Goal: Information Seeking & Learning: Learn about a topic

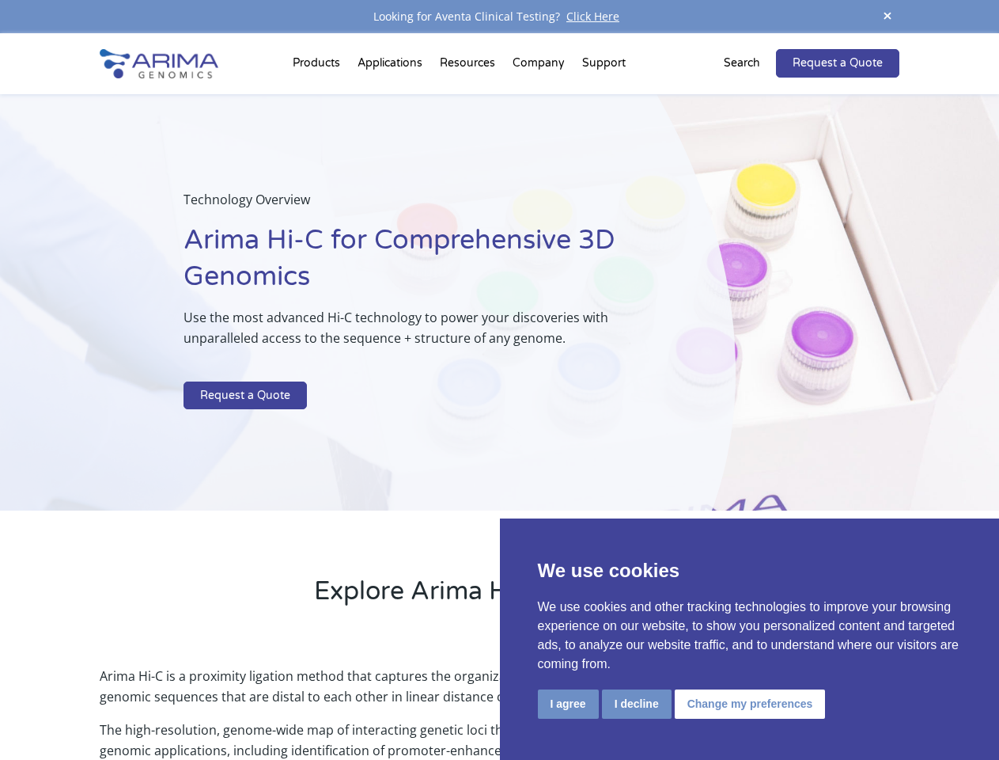
click at [499, 380] on p at bounding box center [420, 371] width 472 height 21
click at [568, 704] on button "I agree" at bounding box center [568, 703] width 61 height 29
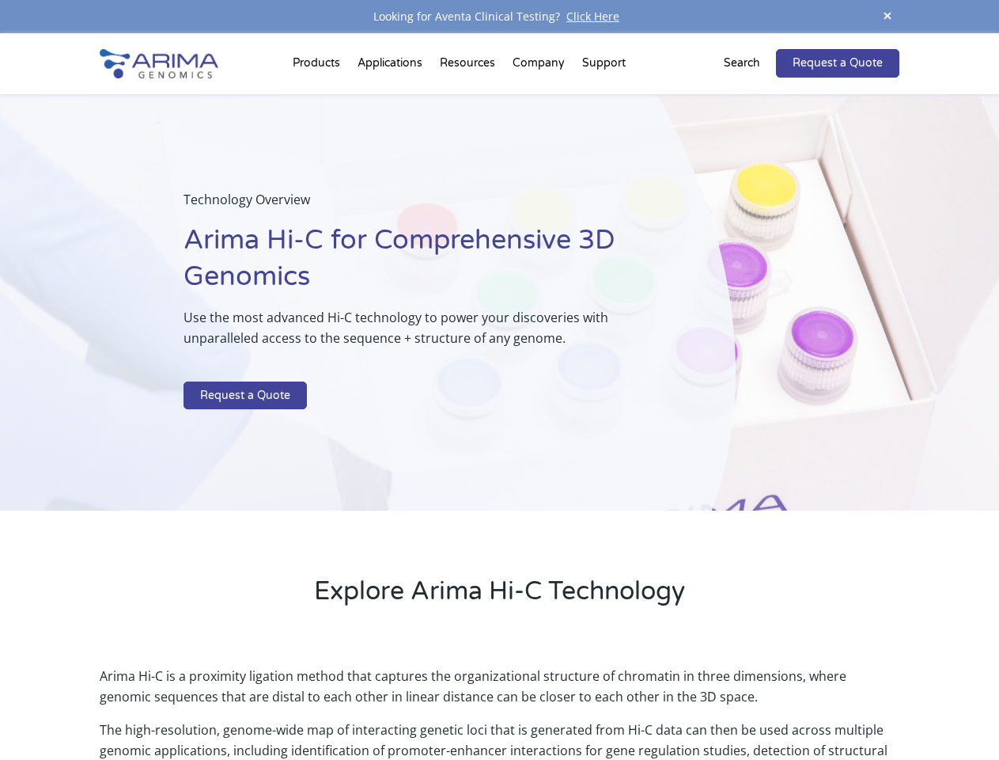
click at [636, 704] on p "Arima Hi-C is a proximity ligation method that captures the organizational stru…" at bounding box center [499, 693] width 799 height 54
click at [748, 704] on p "Arima Hi-C is a proximity ligation method that captures the organizational stru…" at bounding box center [499, 693] width 799 height 54
click at [888, 17] on span at bounding box center [888, 16] width 24 height 21
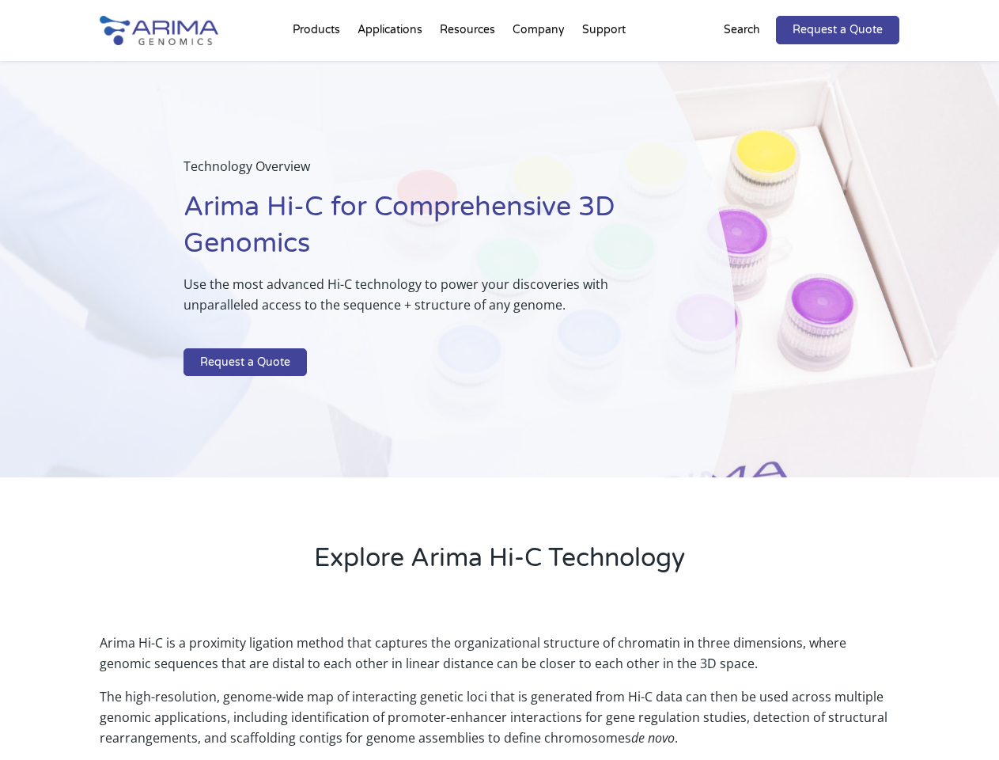
click at [499, 396] on div "Technology Overview Arima Hi-C for Comprehensive 3D Genomics Use the most advan…" at bounding box center [368, 269] width 736 height 417
click at [319, 66] on div "Technology Overview Arima Hi-C for Comprehensive 3D Genomics Use the most advan…" at bounding box center [368, 269] width 736 height 417
click at [469, 66] on div "Technology Overview Arima Hi-C for Comprehensive 3D Genomics Use the most advan…" at bounding box center [368, 269] width 736 height 417
click at [540, 66] on div "Technology Overview Arima Hi-C for Comprehensive 3D Genomics Use the most advan…" at bounding box center [368, 269] width 736 height 417
click at [604, 66] on div "Technology Overview Arima Hi-C for Comprehensive 3D Genomics Use the most advan…" at bounding box center [368, 269] width 736 height 417
